Goal: Find specific page/section: Find specific page/section

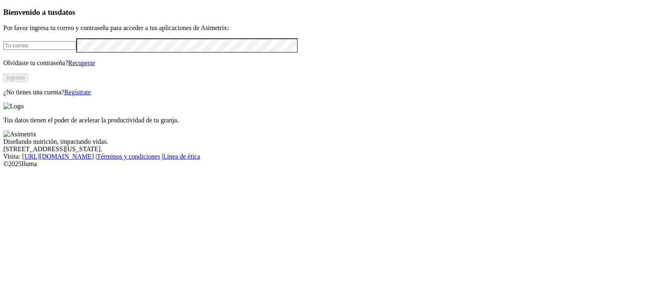
type input "aldimar.acevedo@aliar.com.co"
click at [28, 82] on button "Ingresa" at bounding box center [15, 77] width 25 height 9
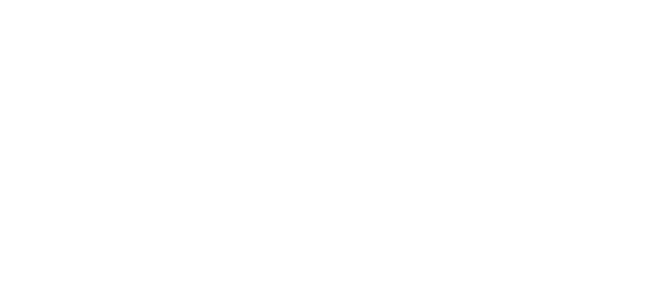
drag, startPoint x: 70, startPoint y: 126, endPoint x: 158, endPoint y: 120, distance: 89.1
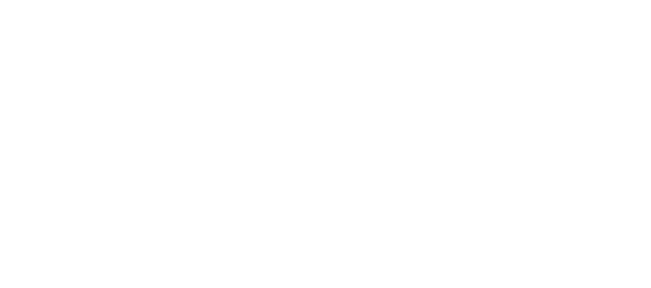
scroll to position [360, 0]
